Goal: Information Seeking & Learning: Learn about a topic

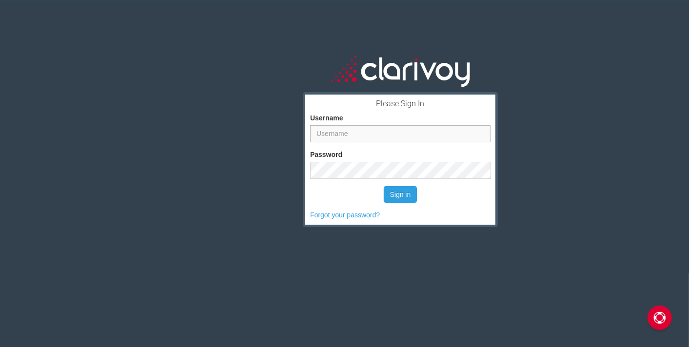
type input "jwalker@czag.net"
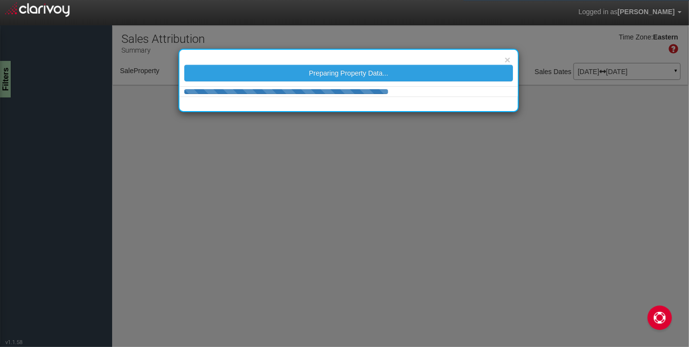
select select "object:35"
select select "25"
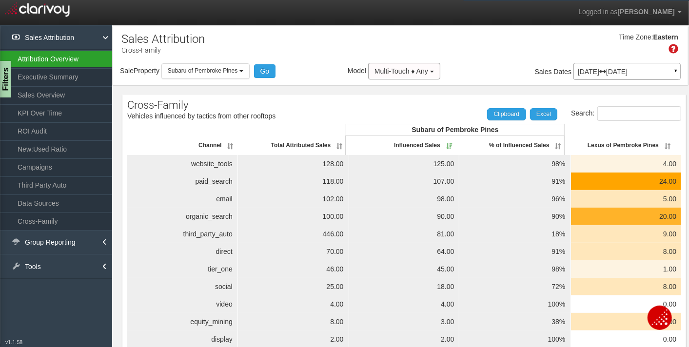
click at [40, 62] on link "Attribution Overview" at bounding box center [56, 59] width 112 height 18
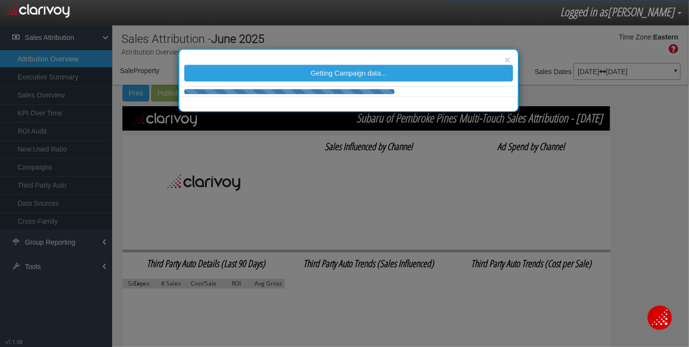
select select "object:228"
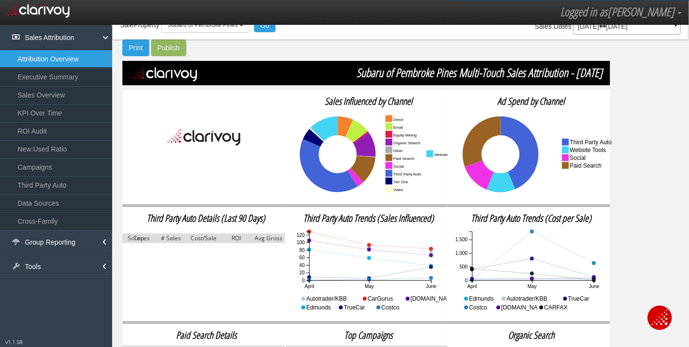
scroll to position [141, 0]
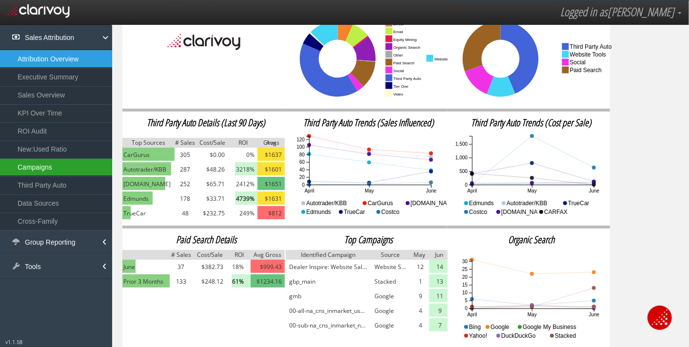
click at [32, 161] on link "Campaigns" at bounding box center [56, 167] width 112 height 18
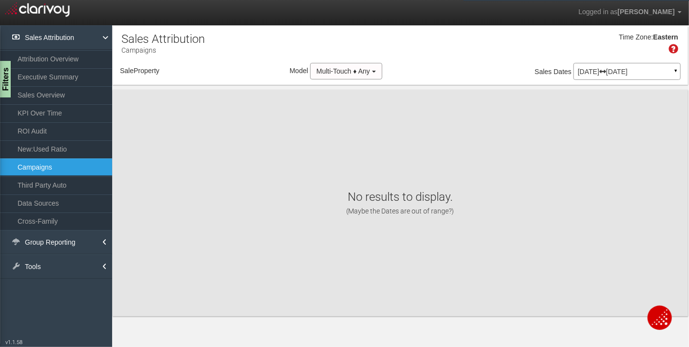
select select "object:272"
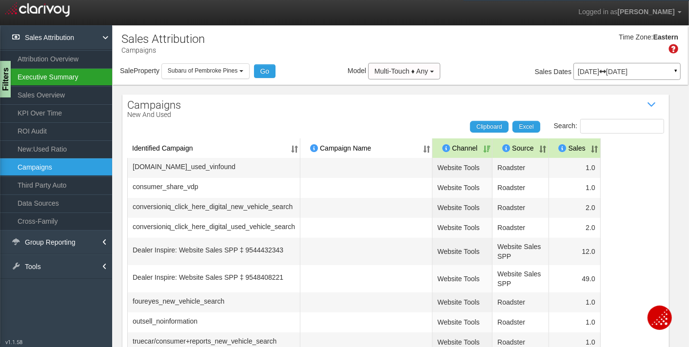
click at [45, 78] on link "Executive Summary" at bounding box center [56, 77] width 112 height 18
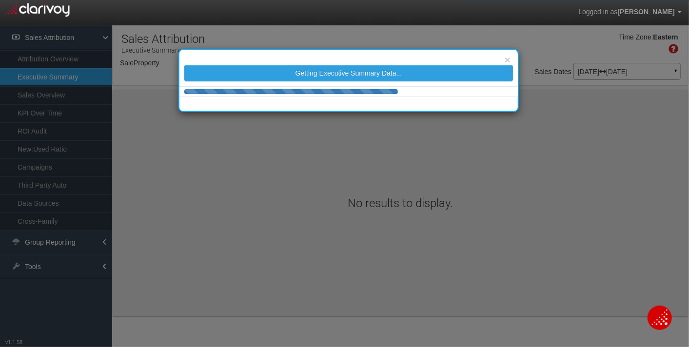
select select "object:323"
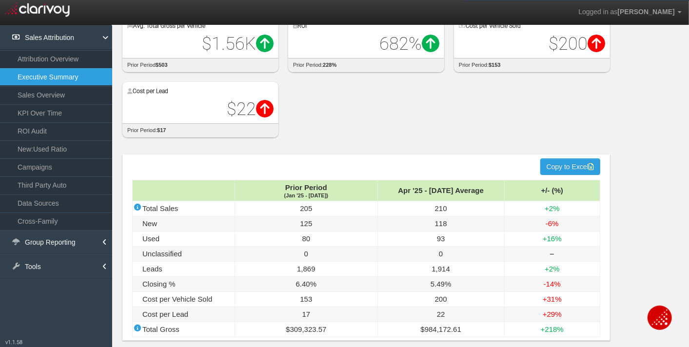
scroll to position [86, 0]
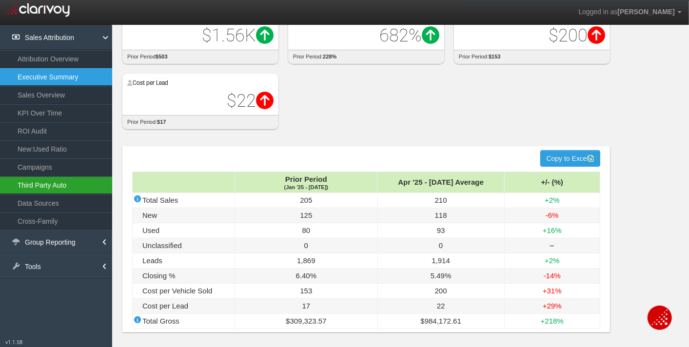
click at [30, 185] on link "Third Party Auto" at bounding box center [56, 186] width 112 height 18
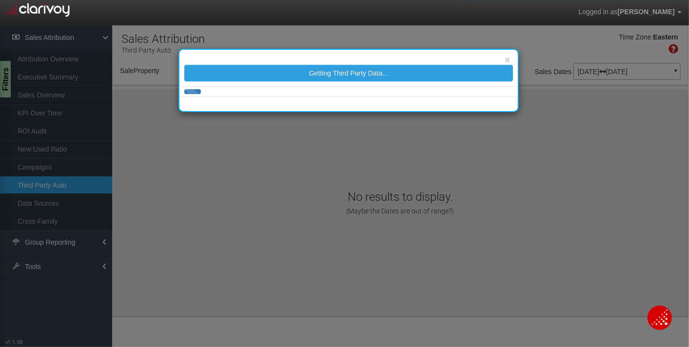
select select "object:360"
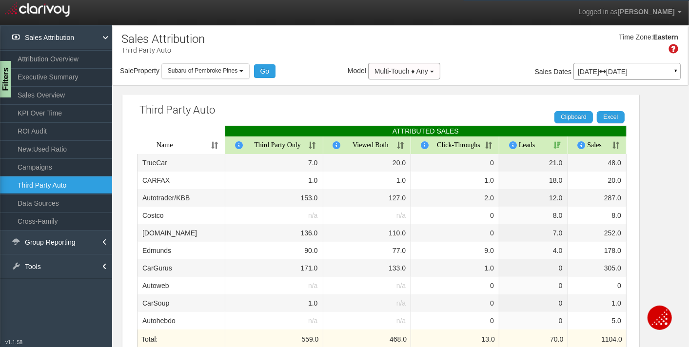
click at [545, 141] on th "Leads" at bounding box center [533, 146] width 69 height 18
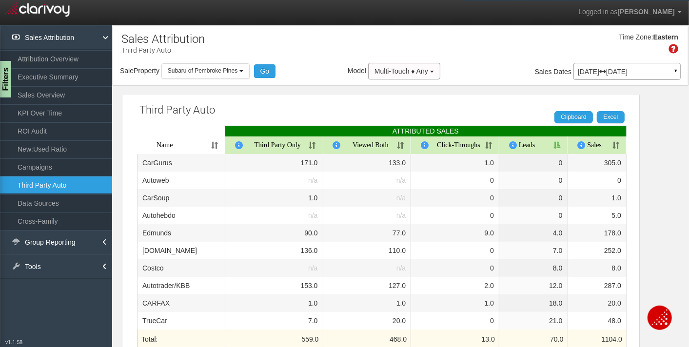
click at [547, 139] on th "Leads" at bounding box center [533, 146] width 69 height 18
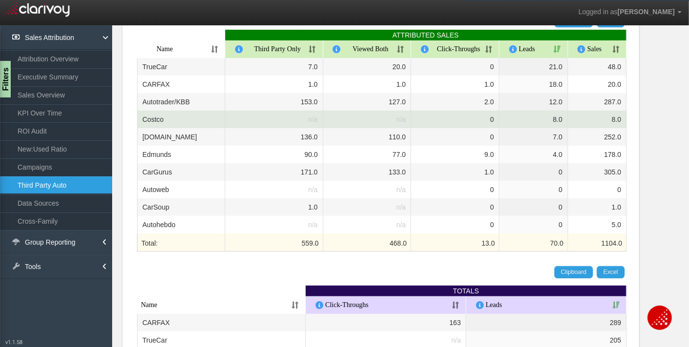
scroll to position [14, 0]
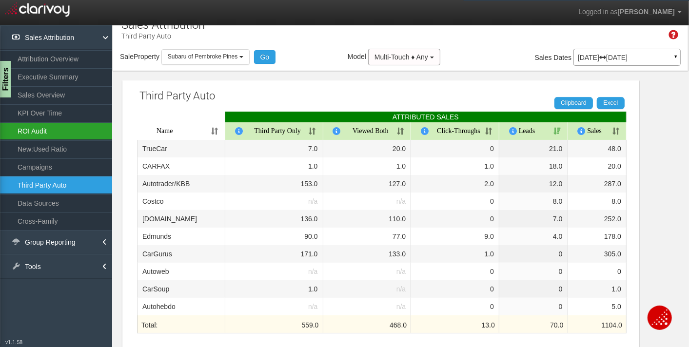
click at [35, 127] on link "ROI Audit" at bounding box center [56, 131] width 112 height 18
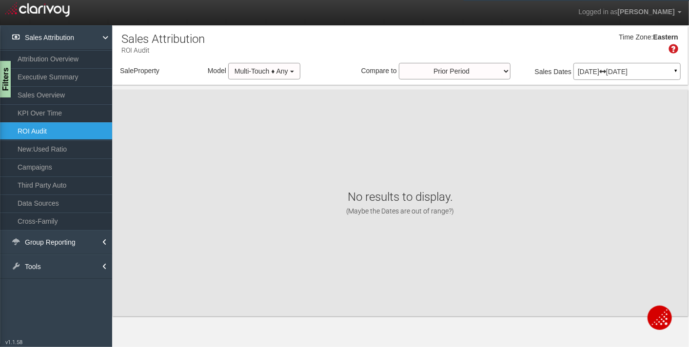
select select "object:400"
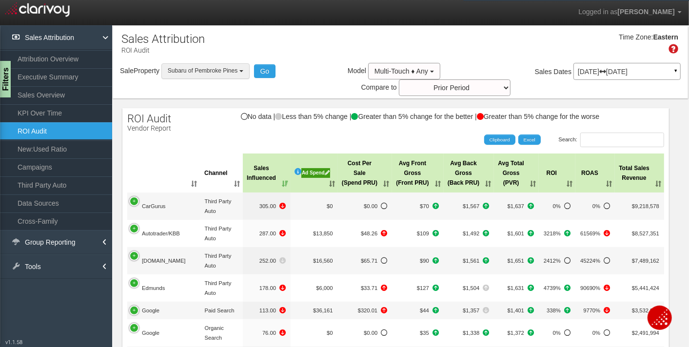
click at [207, 70] on span "Subaru of Pembroke Pines" at bounding box center [203, 70] width 70 height 7
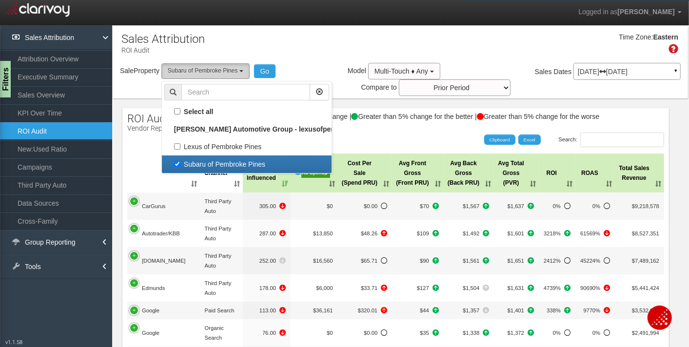
click at [207, 70] on span "Subaru of Pembroke Pines" at bounding box center [203, 70] width 70 height 7
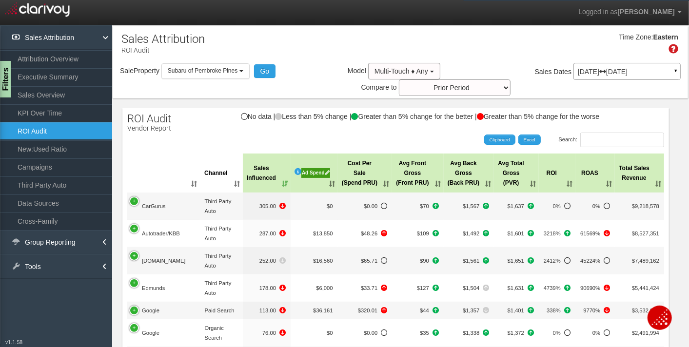
click at [622, 67] on div "[DATE] [DATE] ▼" at bounding box center [627, 71] width 107 height 17
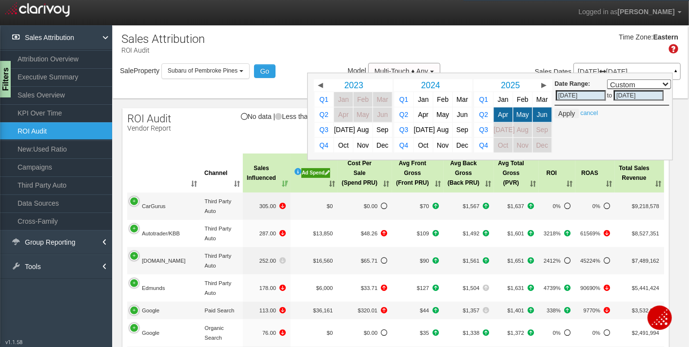
click at [172, 146] on div "Search: Clipboard Excel" at bounding box center [391, 140] width 547 height 15
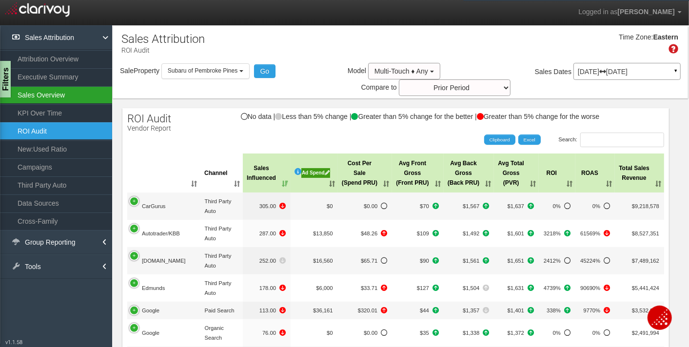
click at [55, 96] on link "Sales Overview" at bounding box center [56, 95] width 112 height 18
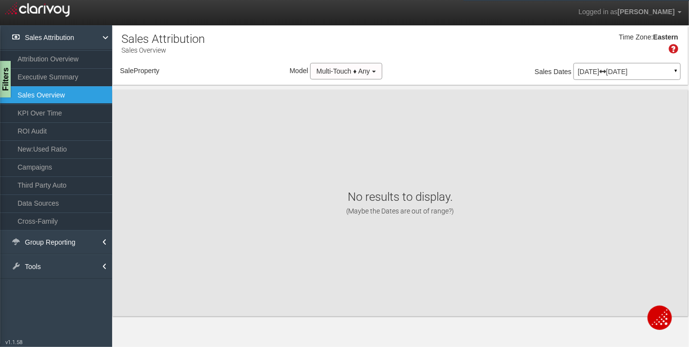
select select "object:439"
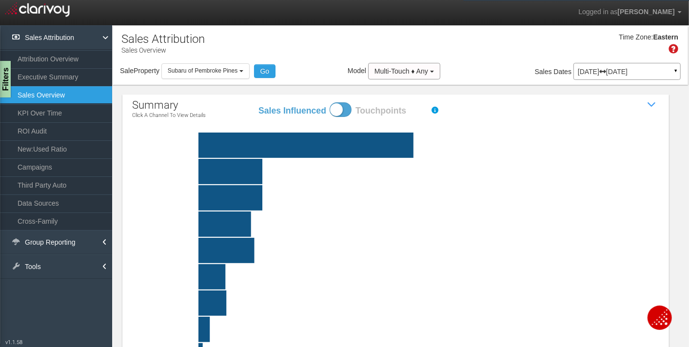
click at [140, 145] on icon "third party auto Engagement with (leads, VDP views, clicks or phone calls from)…" at bounding box center [395, 297] width 527 height 351
click at [147, 145] on icon "third party auto Engagement with (leads, VDP views, clicks or phone calls from)…" at bounding box center [395, 297] width 527 height 351
click at [151, 142] on icon "third party auto Engagement with (leads, VDP views, clicks or phone calls from)…" at bounding box center [395, 297] width 527 height 351
click at [146, 139] on icon "third party auto Engagement with (leads, VDP views, clicks or phone calls from)…" at bounding box center [395, 297] width 527 height 351
click at [645, 104] on icon at bounding box center [652, 105] width 15 height 15
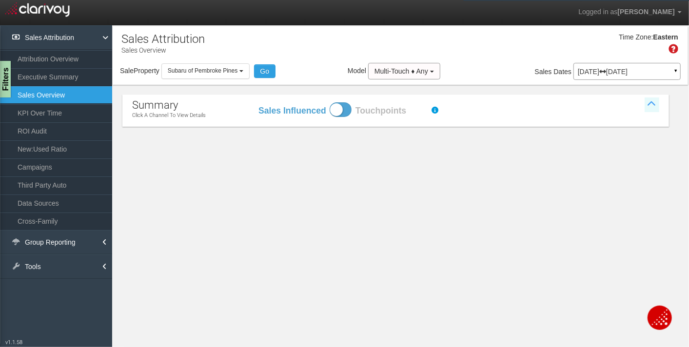
click at [641, 104] on div "Show / Hide Sales Attribution Chart" at bounding box center [647, 110] width 24 height 22
click at [651, 106] on icon at bounding box center [652, 105] width 15 height 15
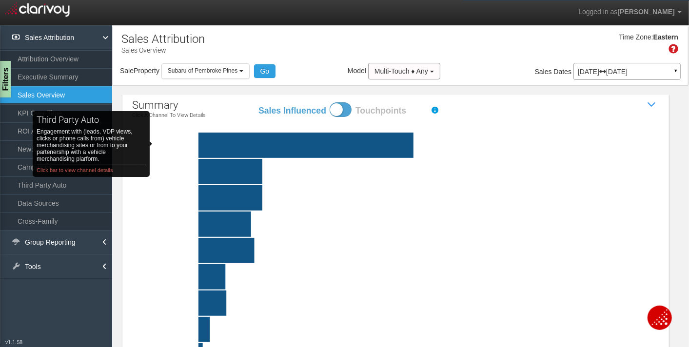
click at [172, 144] on rect "third party auto Engagement with (leads, VDP views, clicks or phone calls from)…" at bounding box center [185, 145] width 58 height 25
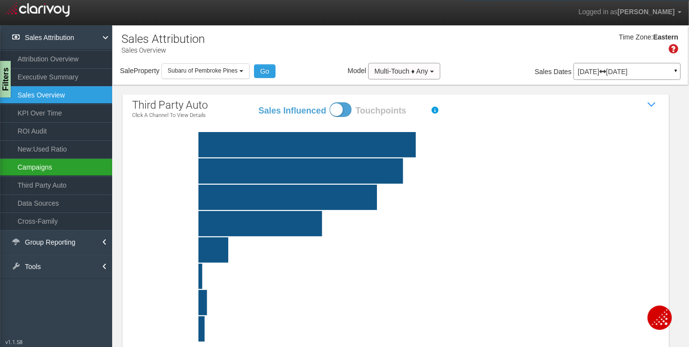
click at [26, 167] on link "Campaigns" at bounding box center [56, 167] width 112 height 18
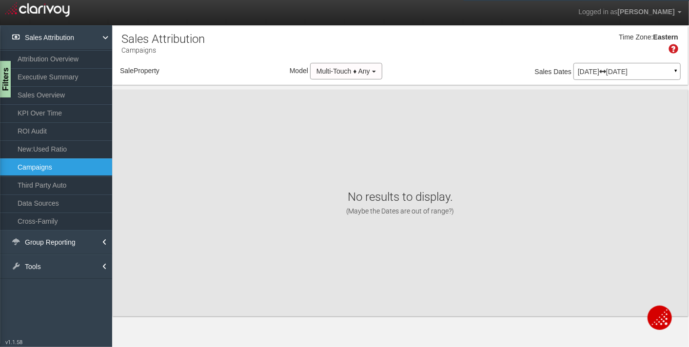
select select "object:477"
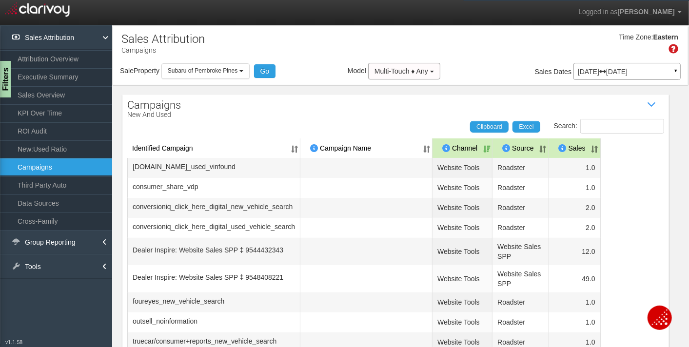
click at [601, 149] on th "Sales" at bounding box center [575, 149] width 52 height 20
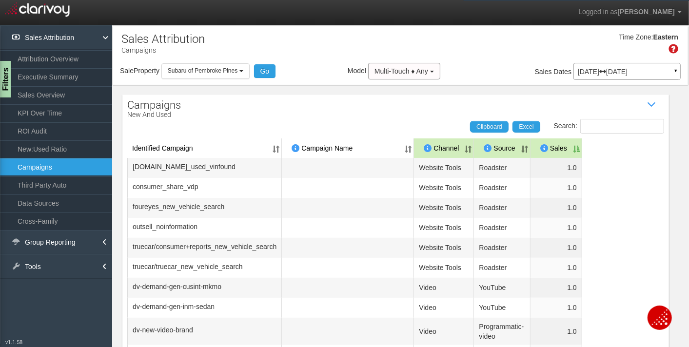
click at [582, 151] on th "Sales" at bounding box center [557, 149] width 52 height 20
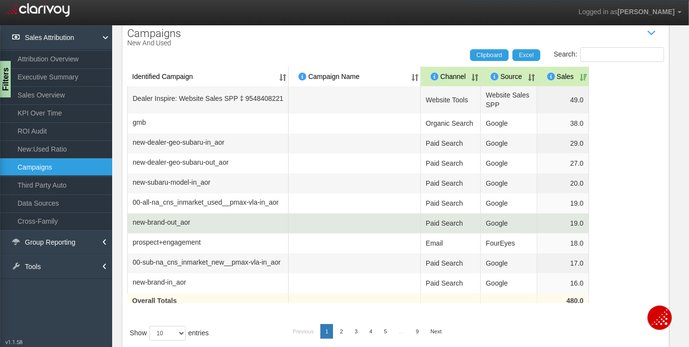
scroll to position [101, 0]
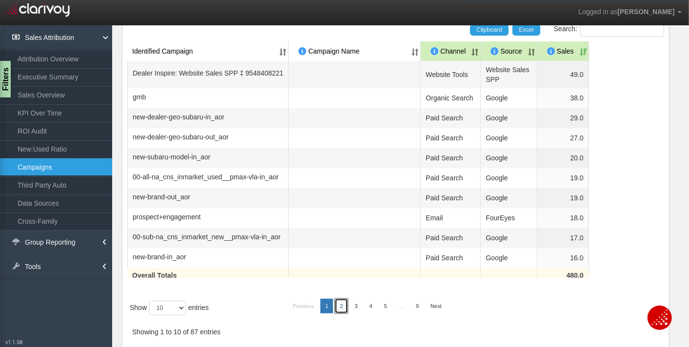
click at [340, 305] on link "2" at bounding box center [341, 306] width 13 height 15
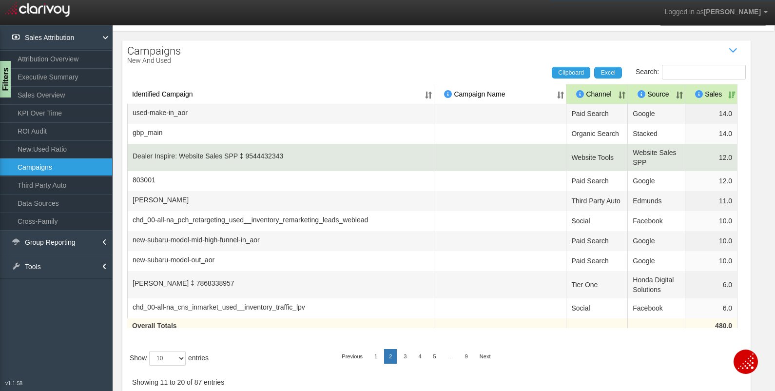
scroll to position [54, 0]
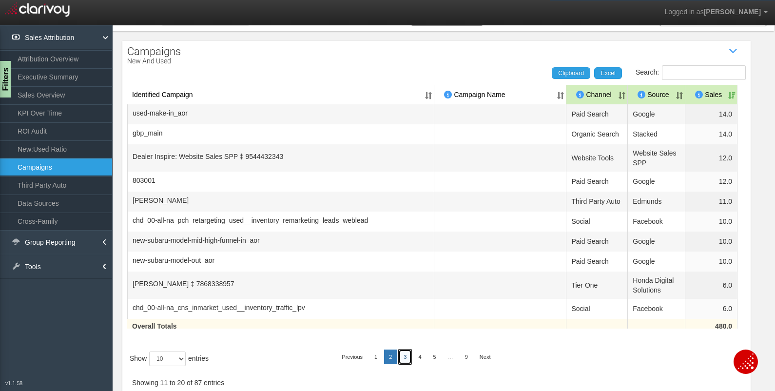
click at [402, 347] on link "3" at bounding box center [405, 357] width 13 height 15
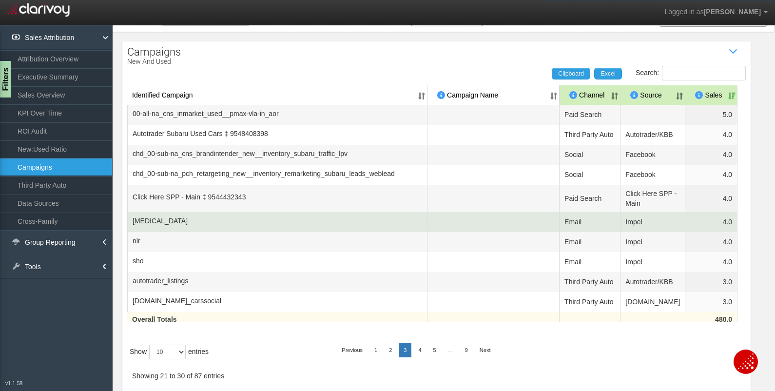
scroll to position [75, 0]
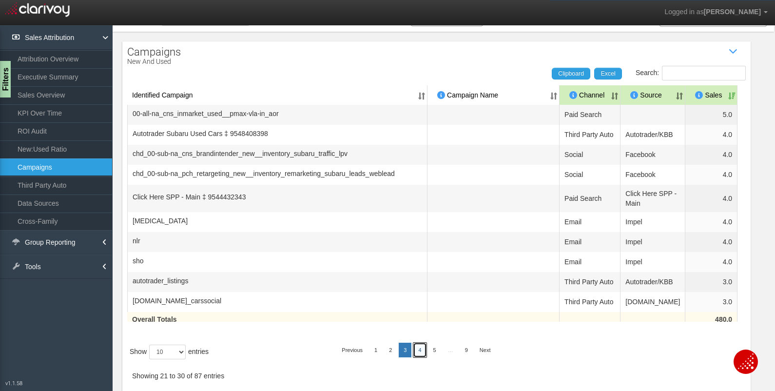
click at [416, 347] on link "4" at bounding box center [420, 350] width 13 height 15
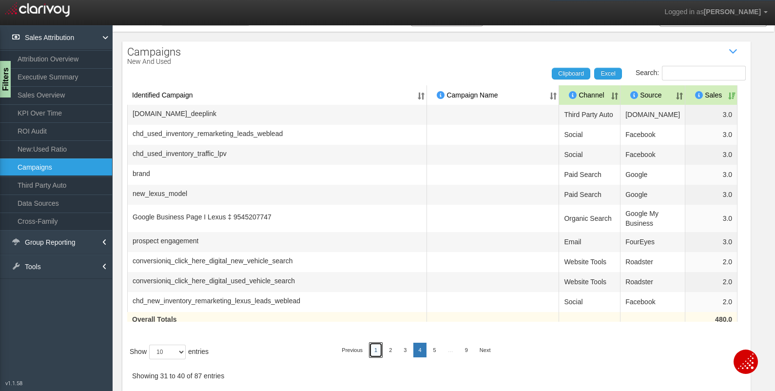
click at [376, 347] on link "1" at bounding box center [376, 350] width 13 height 15
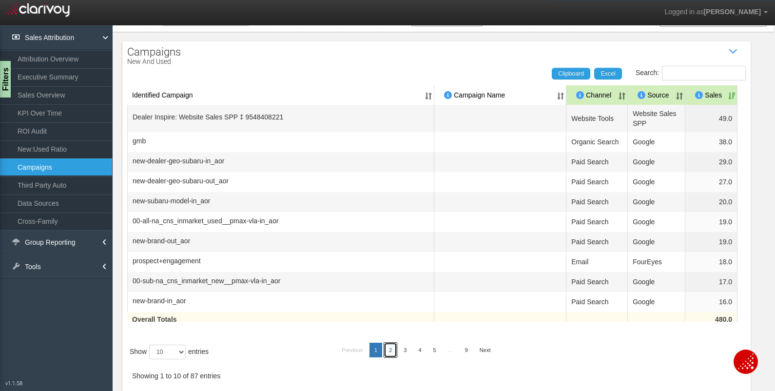
click at [385, 347] on link "2" at bounding box center [390, 350] width 13 height 15
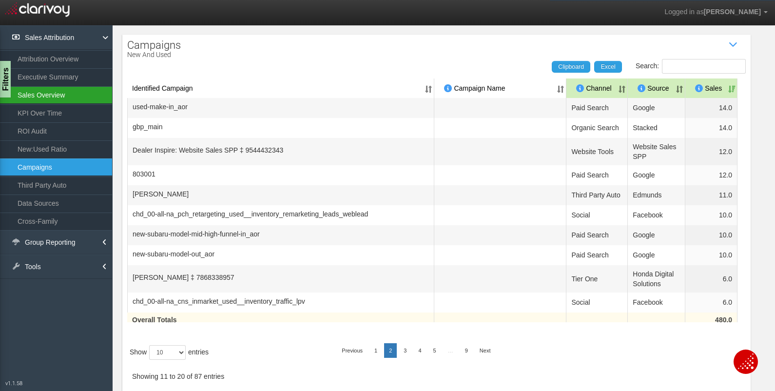
click at [40, 97] on link "Sales Overview" at bounding box center [56, 95] width 112 height 18
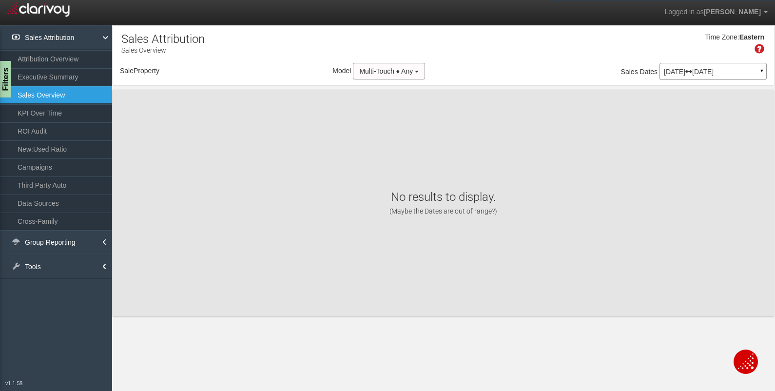
select select "object:516"
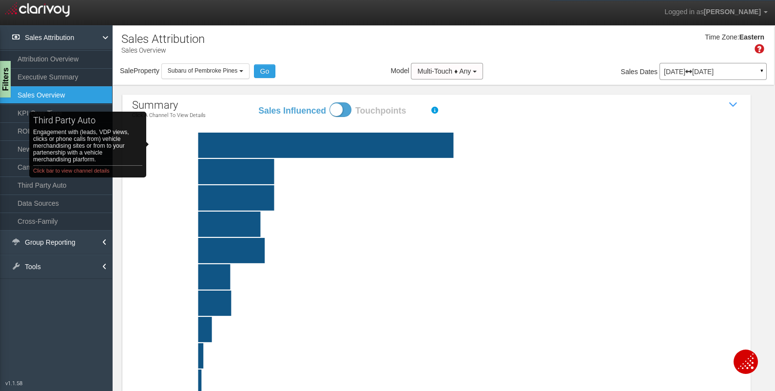
click at [168, 144] on rect "third party auto Engagement with (leads, VDP views, clicks or phone calls from)…" at bounding box center [189, 145] width 67 height 25
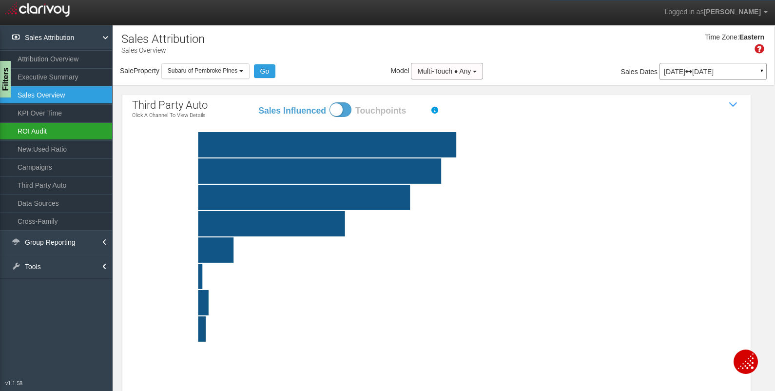
click at [47, 125] on link "ROI Audit" at bounding box center [56, 131] width 112 height 18
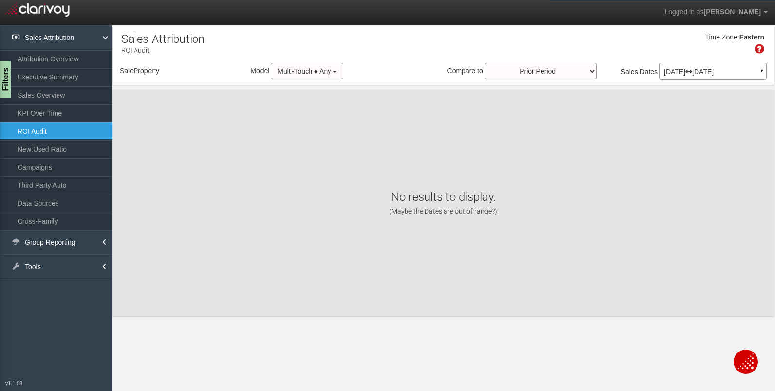
select select "object:556"
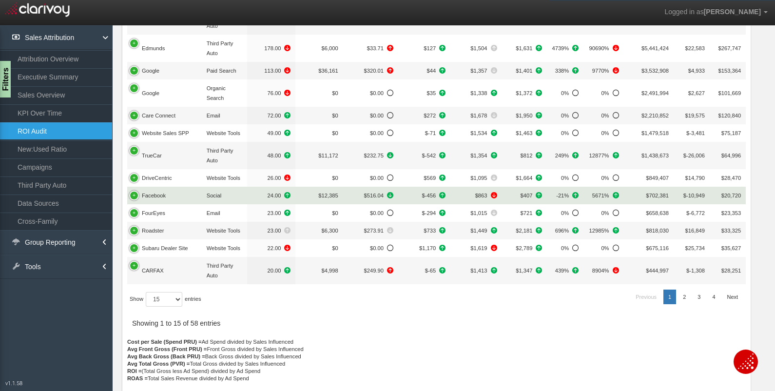
scroll to position [241, 0]
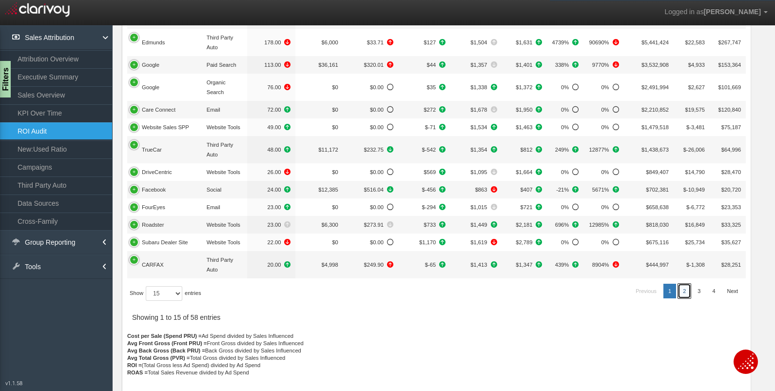
click at [678, 291] on link "2" at bounding box center [684, 291] width 13 height 15
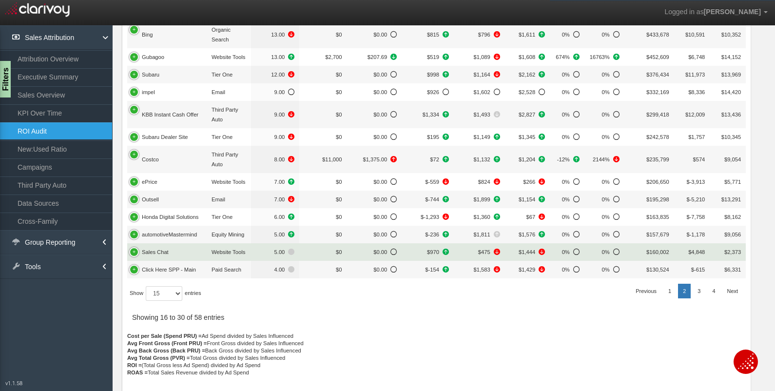
scroll to position [251, 0]
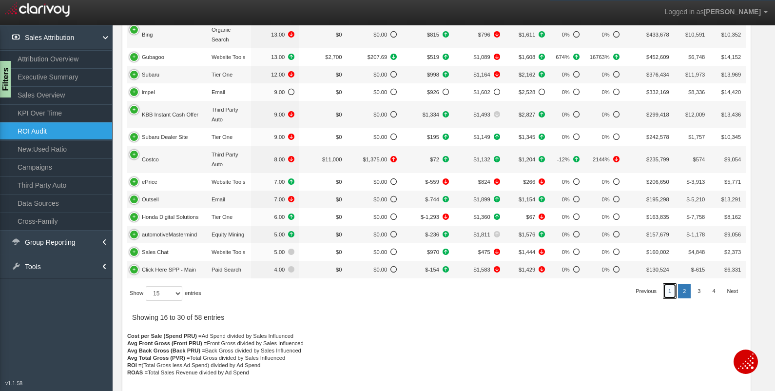
click at [664, 288] on link "1" at bounding box center [670, 291] width 13 height 15
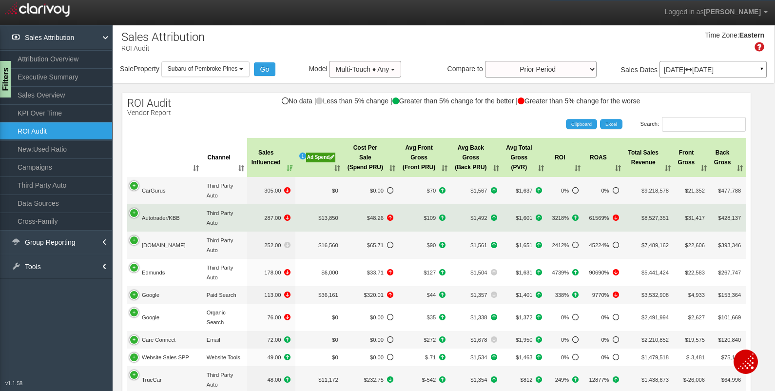
scroll to position [0, 0]
